Goal: Complete application form

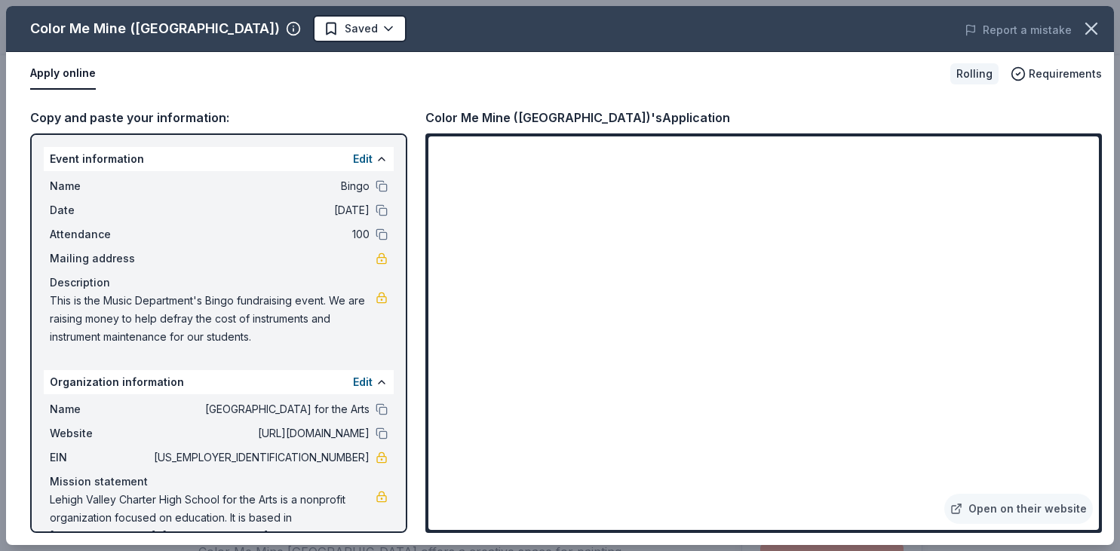
scroll to position [318, 0]
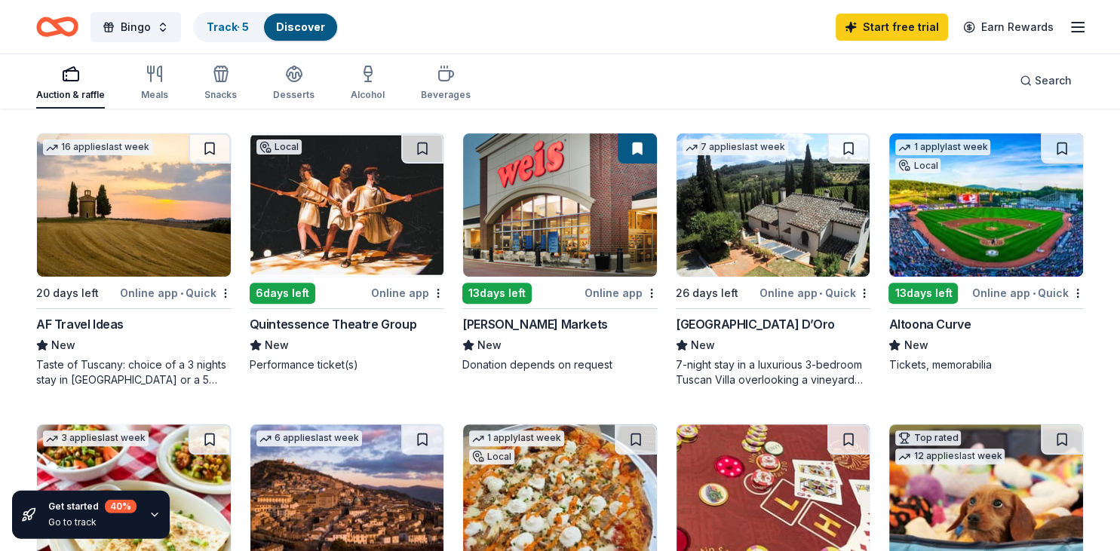
scroll to position [360, 0]
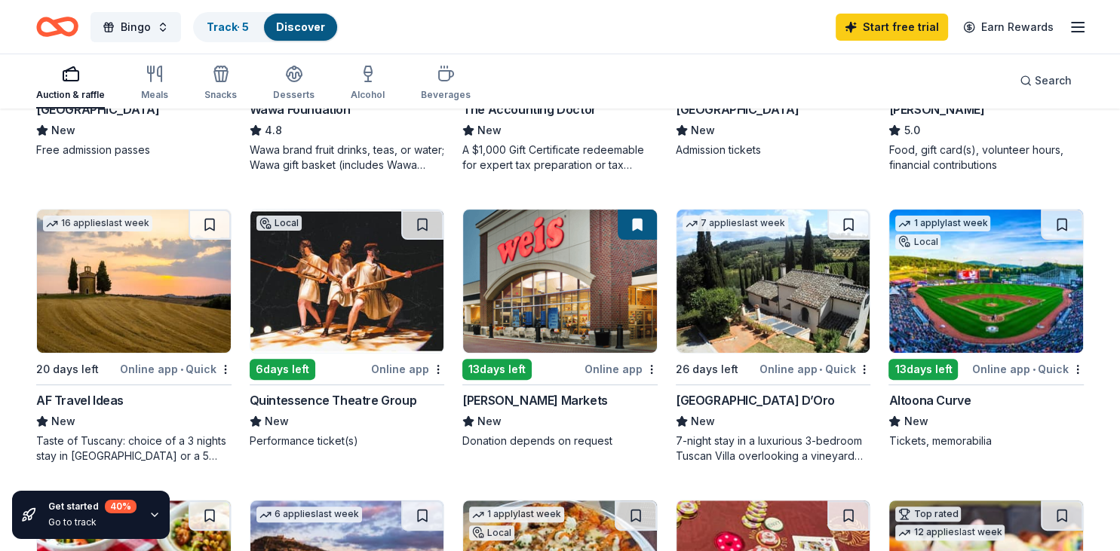
click at [553, 331] on img at bounding box center [560, 281] width 194 height 143
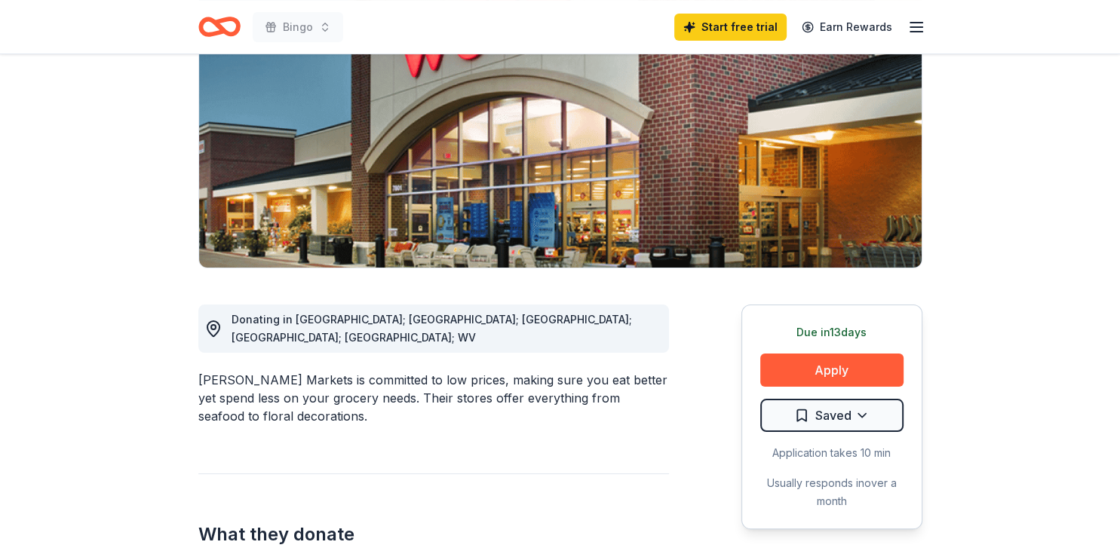
scroll to position [199, 0]
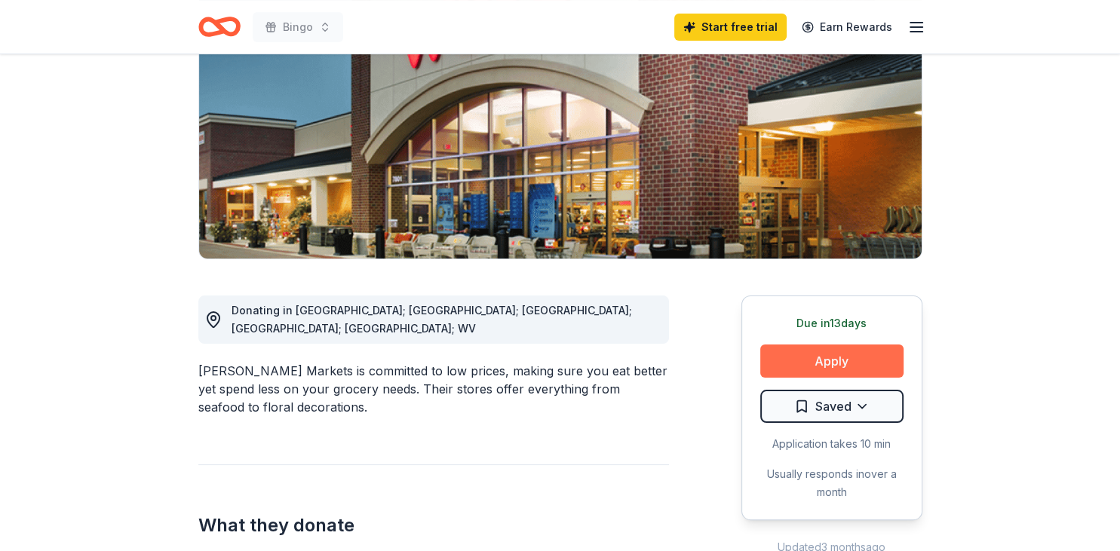
click at [821, 361] on button "Apply" at bounding box center [831, 361] width 143 height 33
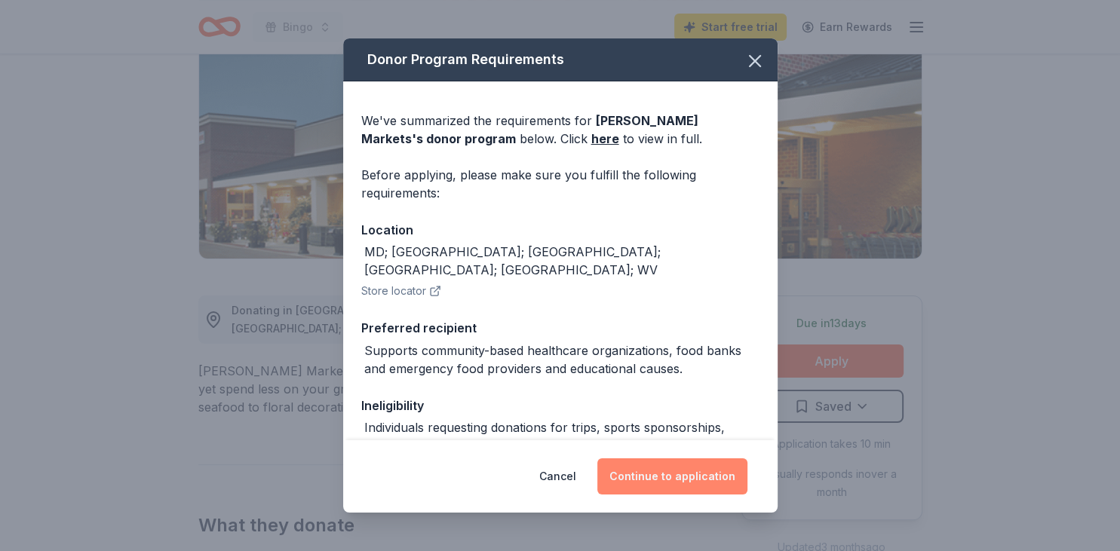
click at [683, 477] on button "Continue to application" at bounding box center [672, 477] width 150 height 36
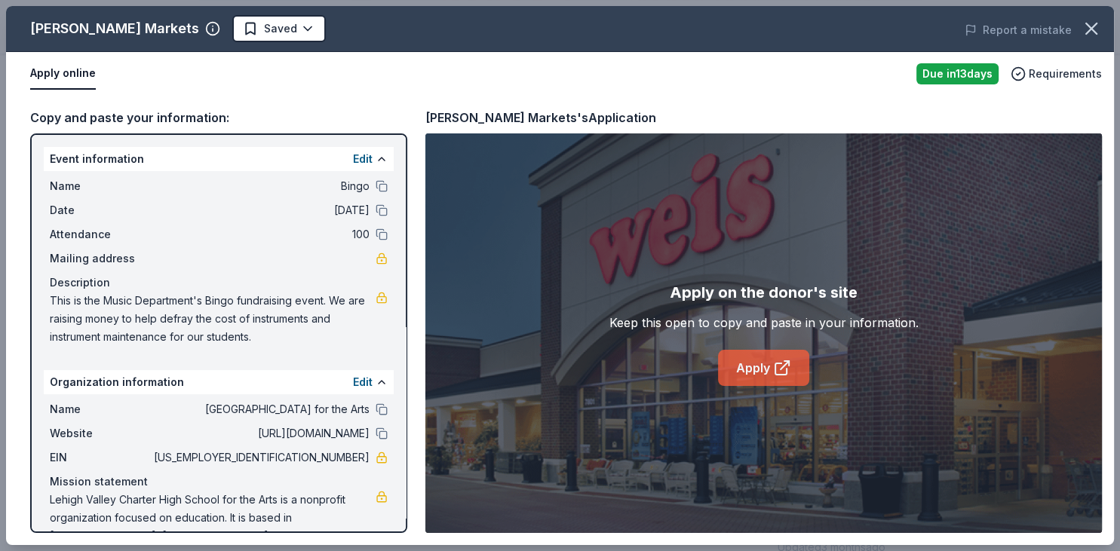
click at [753, 367] on link "Apply" at bounding box center [763, 368] width 91 height 36
